Goal: Check status: Check status

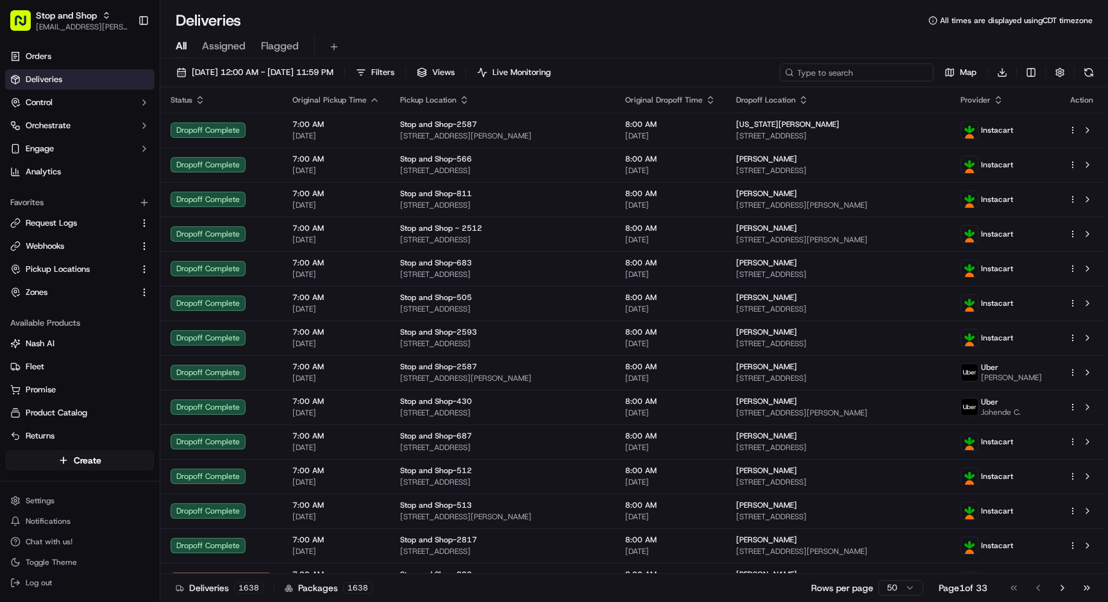
click at [874, 71] on input at bounding box center [856, 72] width 154 height 18
paste input "m710696110"
type input "m710696110"
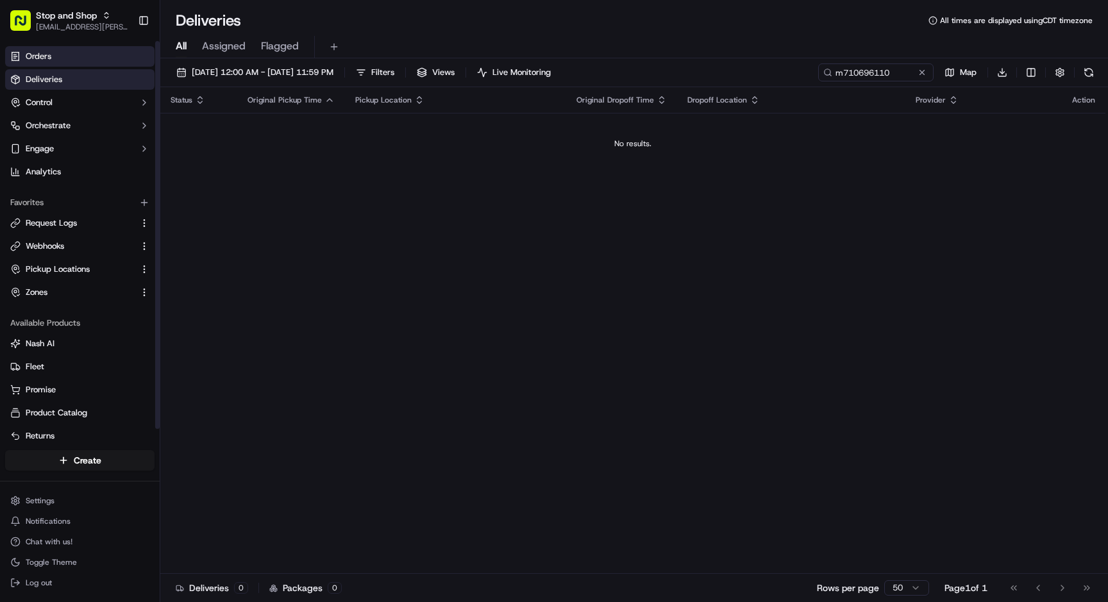
click at [71, 58] on link "Orders" at bounding box center [79, 56] width 149 height 21
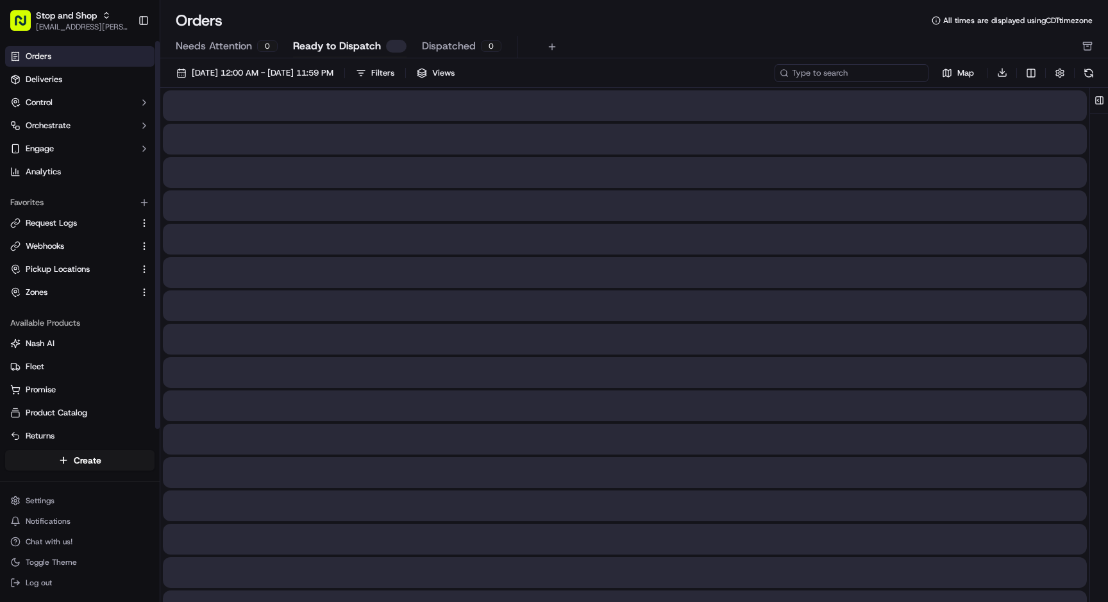
click at [878, 71] on input at bounding box center [851, 73] width 154 height 18
paste input "m710696110"
type input "m710696110"
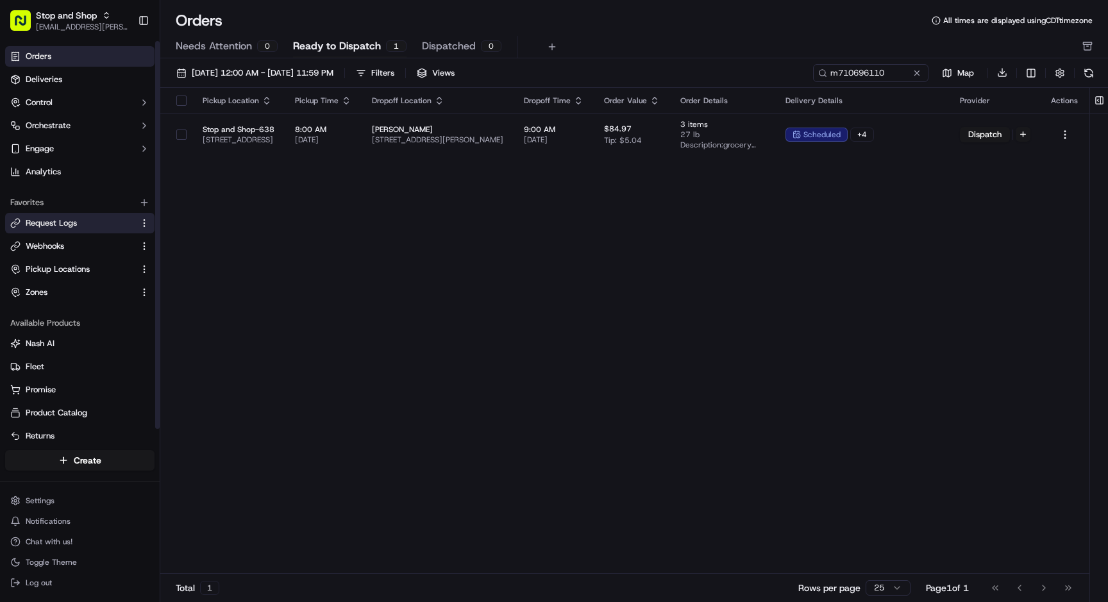
click at [77, 225] on span "Request Logs" at bounding box center [51, 223] width 51 height 12
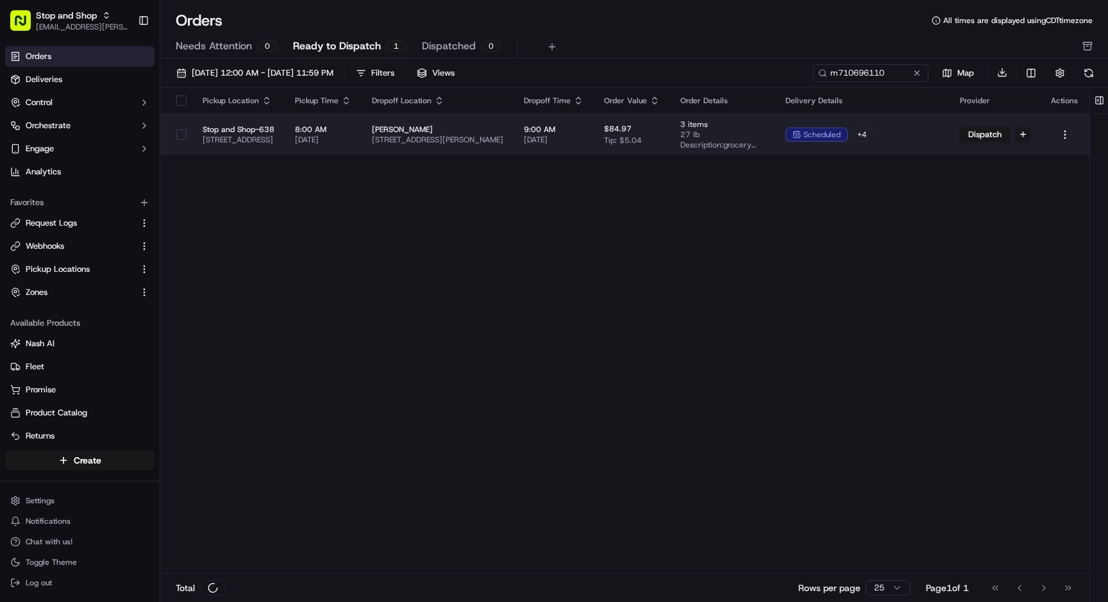
click at [503, 135] on span "30 Barnes Industrial Park N, Wallingford, CT 06492, USA" at bounding box center [437, 140] width 131 height 10
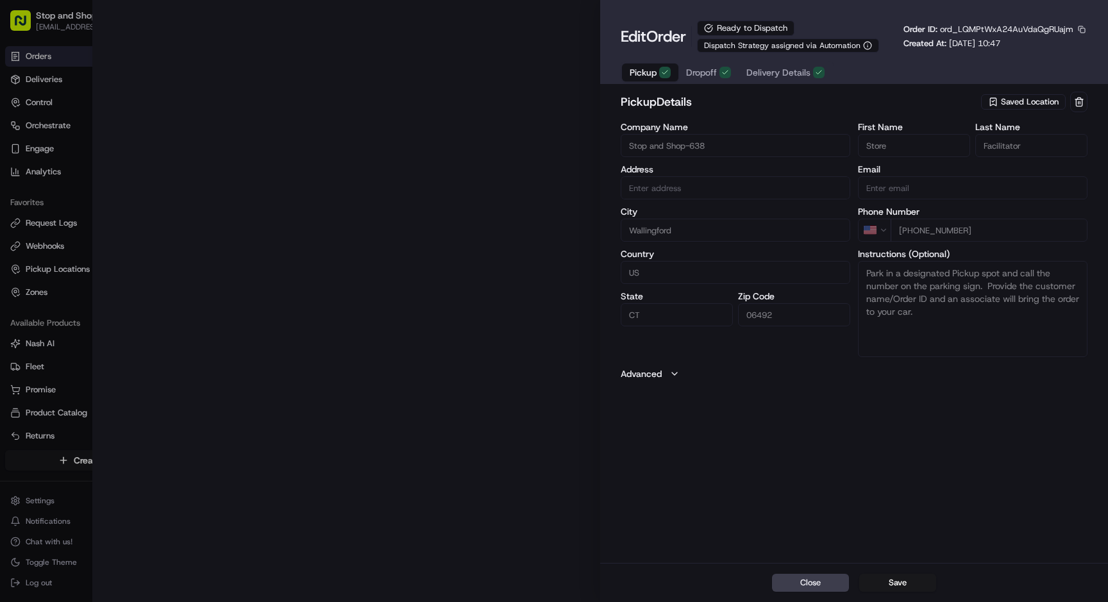
type input "930 N Colony Rd, Wallingford, CT 06492, US"
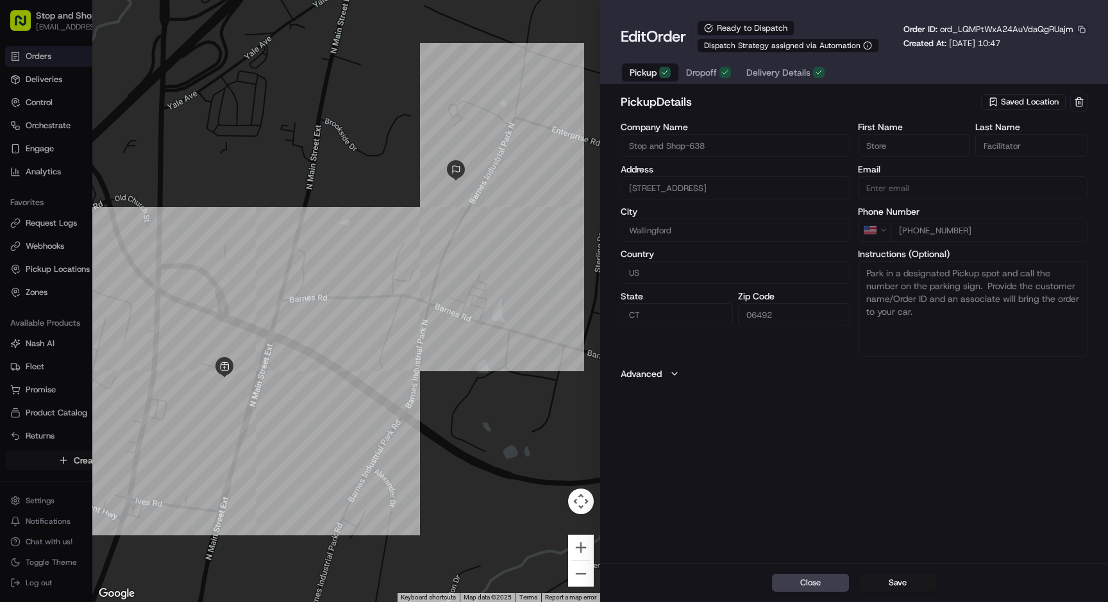
click at [1082, 28] on button "button" at bounding box center [1082, 30] width 12 height 12
click at [1024, 51] on button "Copy ID" at bounding box center [1046, 48] width 117 height 15
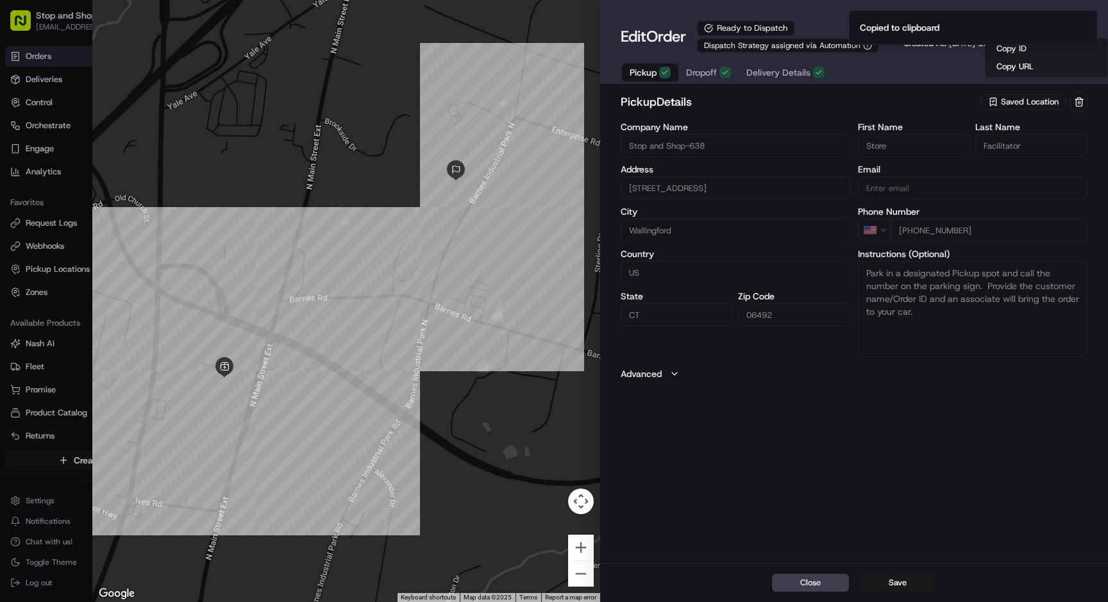
type input "+1"
click at [49, 217] on div at bounding box center [554, 301] width 1108 height 602
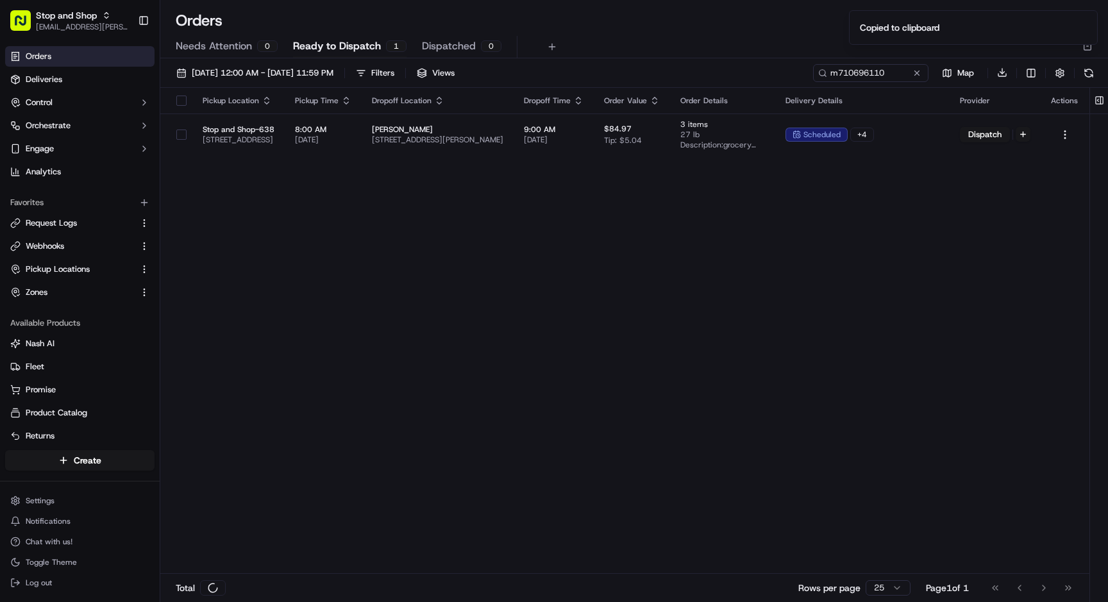
click at [49, 217] on html "Stop and Shop archana.ravishankar@adusa.com Toggle Sidebar Orders Deliveries Co…" at bounding box center [554, 301] width 1108 height 602
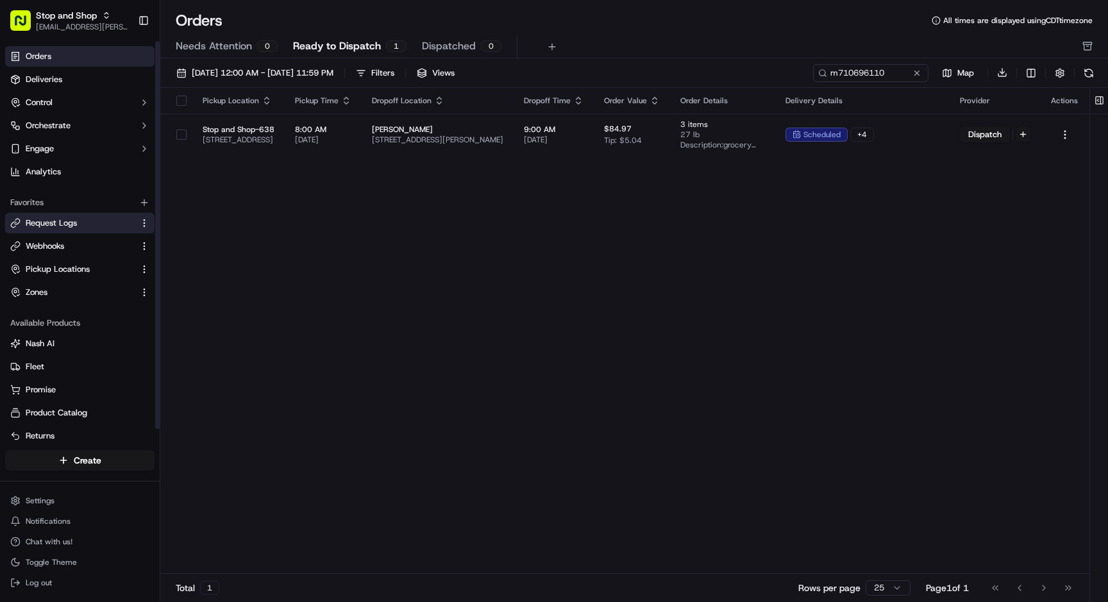
click at [72, 223] on span "Request Logs" at bounding box center [51, 223] width 51 height 12
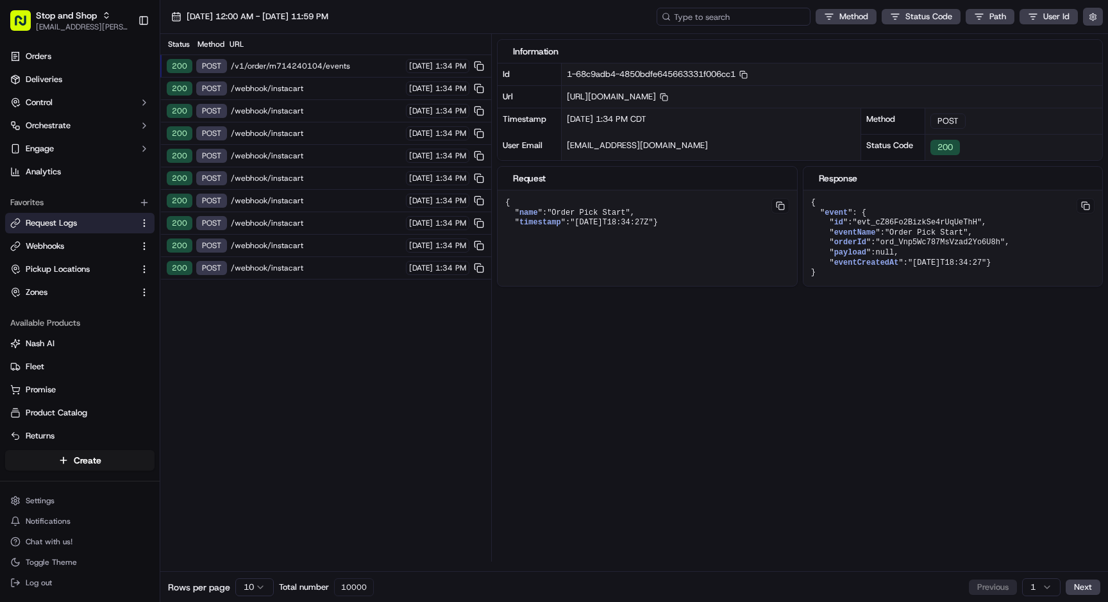
click at [730, 16] on input at bounding box center [733, 17] width 154 height 18
paste input "ord_LQMPtWxA24AuVdaQgRUajm"
type input "ord_LQMPtWxA24AuVdaQgRUajm"
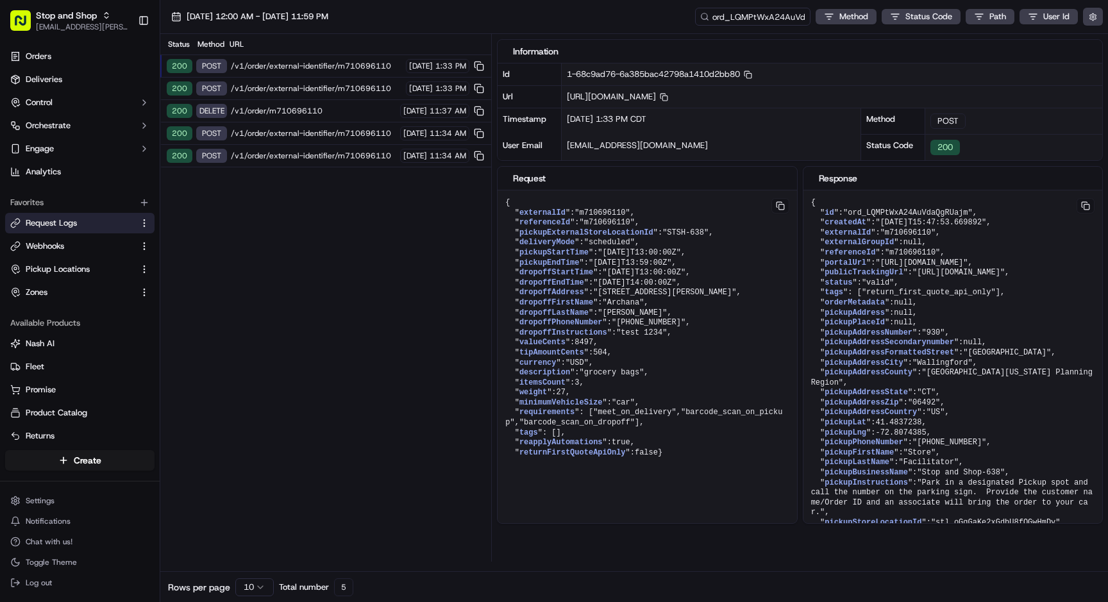
click at [338, 156] on span "/v1/order/external-identifier/m710696110" at bounding box center [313, 156] width 165 height 10
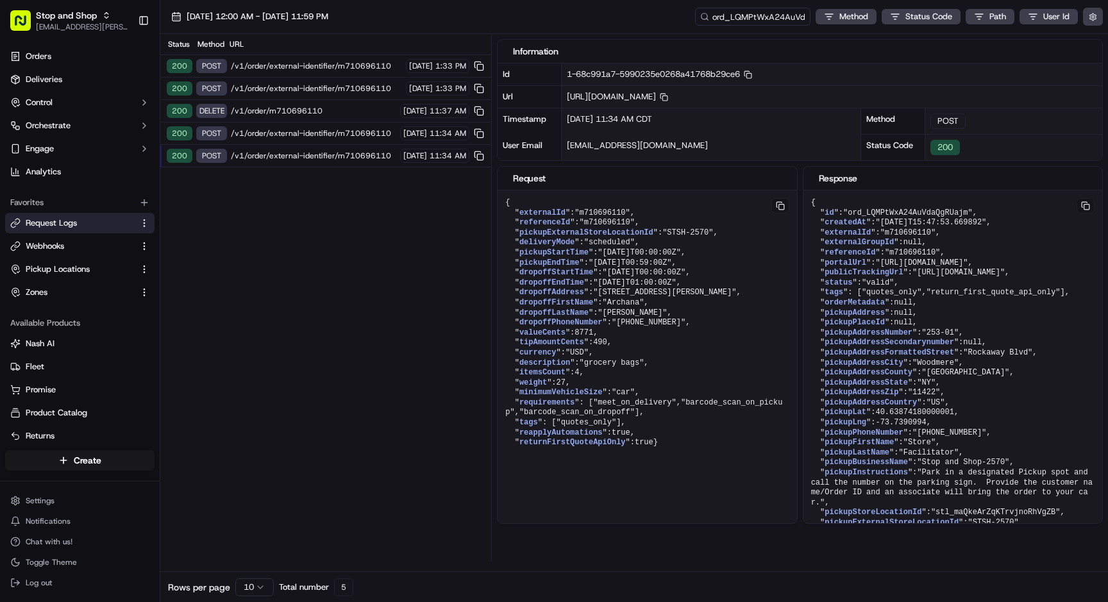
click at [303, 125] on div "200 POST /v1/order/external-identifier/m710696110 09/16/2025 11:34 AM" at bounding box center [325, 133] width 331 height 22
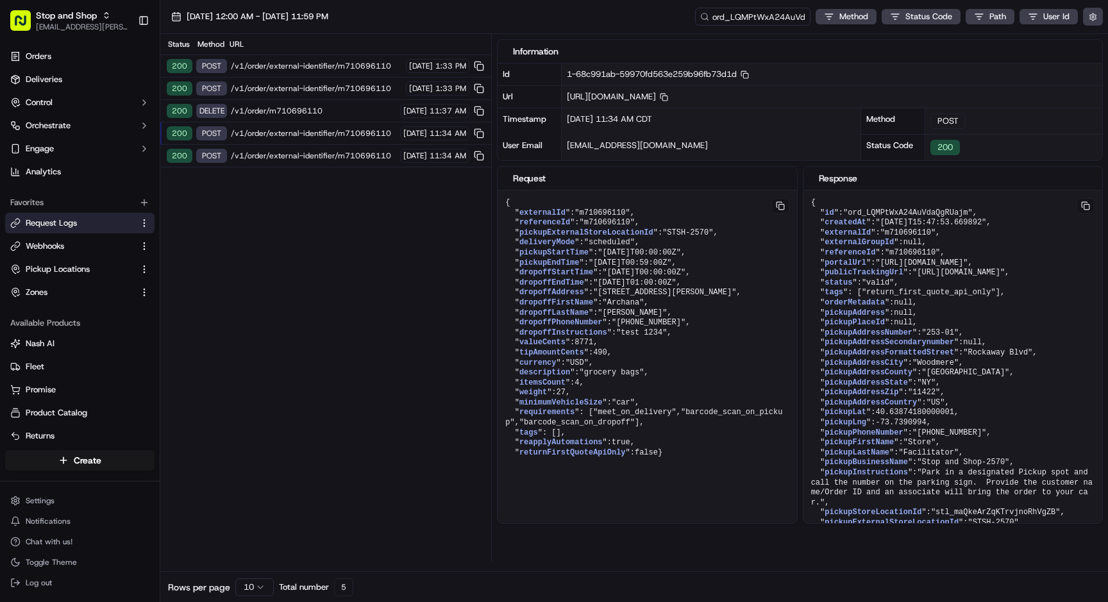
click at [303, 94] on div "200 POST /v1/order/external-identifier/m710696110 09/16/2025 1:33 PM" at bounding box center [325, 89] width 331 height 22
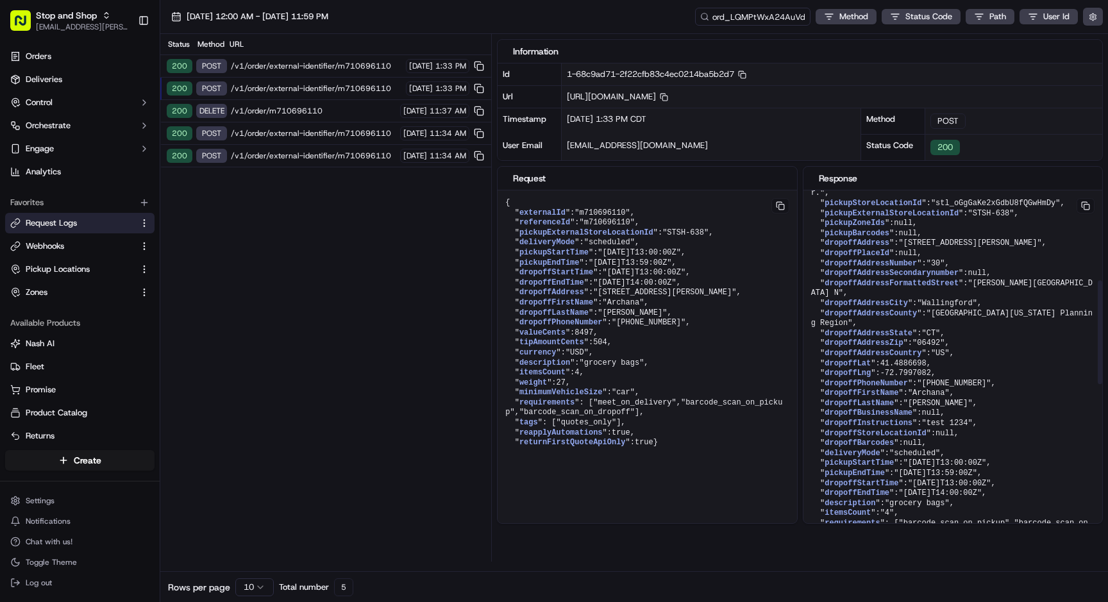
scroll to position [321, 0]
drag, startPoint x: 911, startPoint y: 290, endPoint x: 888, endPoint y: 302, distance: 25.8
click at [898, 245] on span ""30 BARNES INDUSTRIAL PARK N, Parts, Wallingford, CT 06492"" at bounding box center [969, 241] width 143 height 9
copy span "0 BARNES INDUSTRIAL PARK N, Parts, Wallingford, CT 06492"
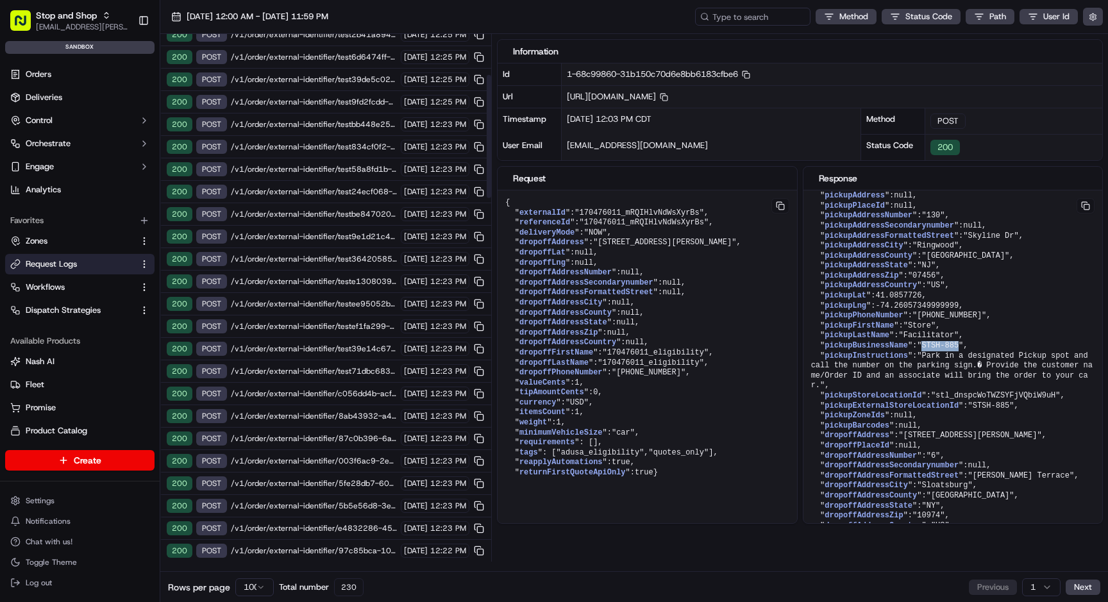
scroll to position [110, 0]
